Goal: Navigation & Orientation: Find specific page/section

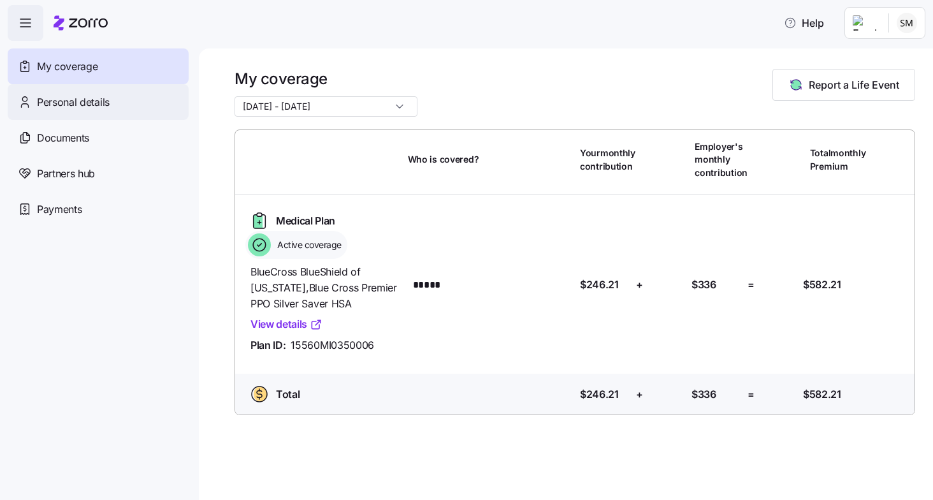
click at [97, 103] on span "Personal details" at bounding box center [73, 102] width 73 height 16
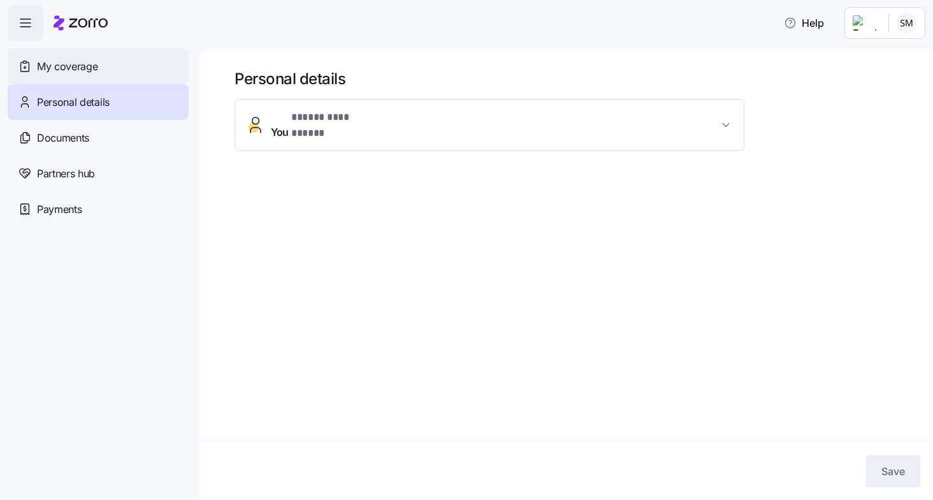
click at [88, 69] on span "My coverage" at bounding box center [67, 67] width 61 height 16
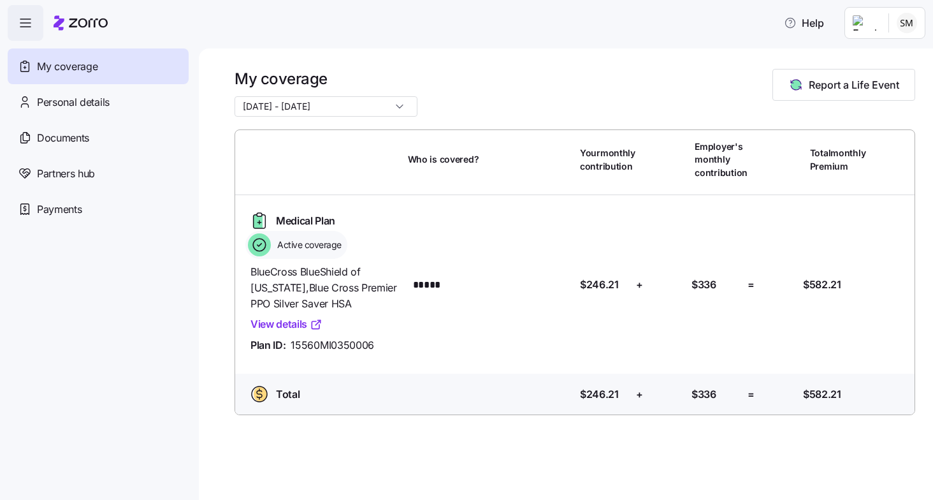
click at [384, 103] on input "[DATE] - [DATE]" at bounding box center [326, 106] width 183 height 20
click at [479, 71] on div "My coverage [DATE] - [DATE] Report a Life Event" at bounding box center [575, 93] width 681 height 48
click at [89, 178] on span "Partners hub" at bounding box center [66, 174] width 58 height 16
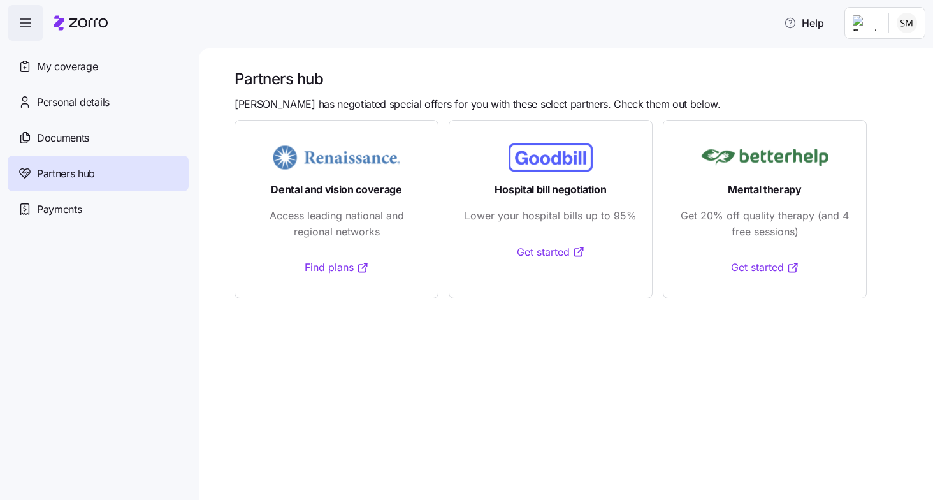
click at [84, 143] on span "Documents" at bounding box center [63, 138] width 52 height 16
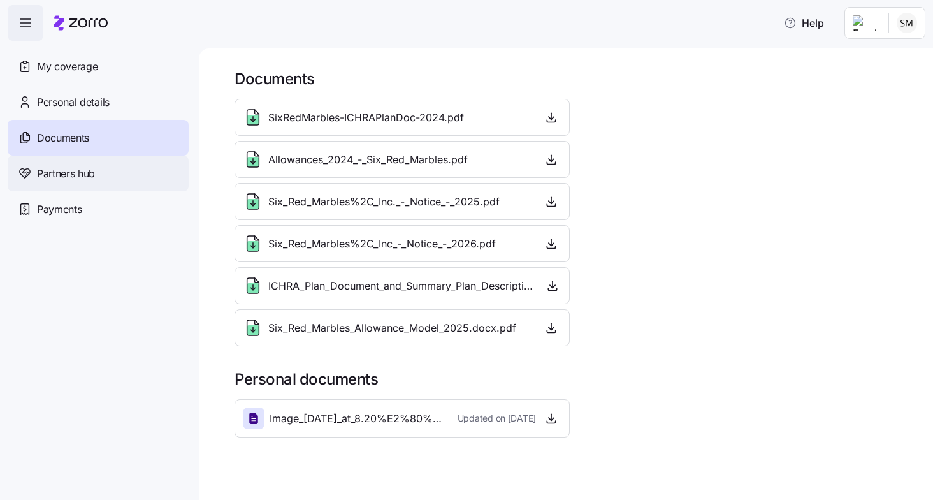
click at [84, 174] on span "Partners hub" at bounding box center [66, 174] width 58 height 16
